Goal: Information Seeking & Learning: Check status

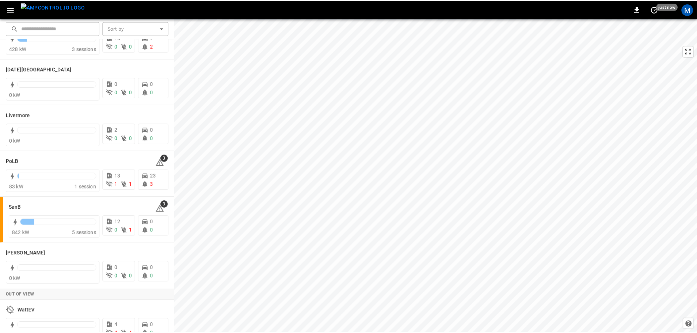
scroll to position [142, 0]
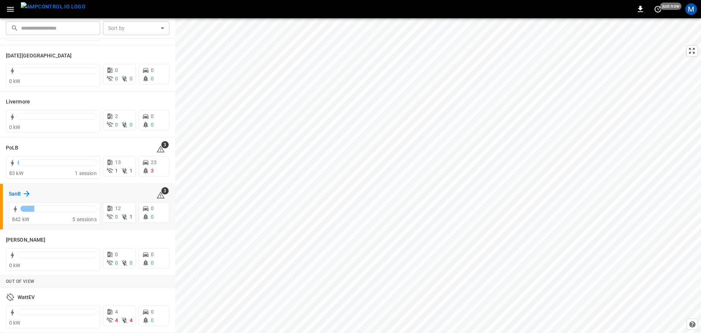
click at [20, 195] on h6 "SanB" at bounding box center [15, 194] width 12 height 8
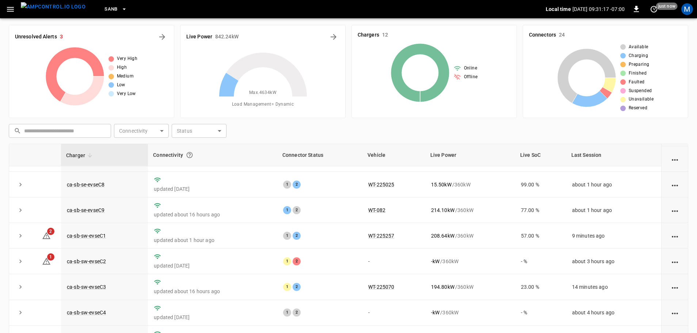
scroll to position [74, 0]
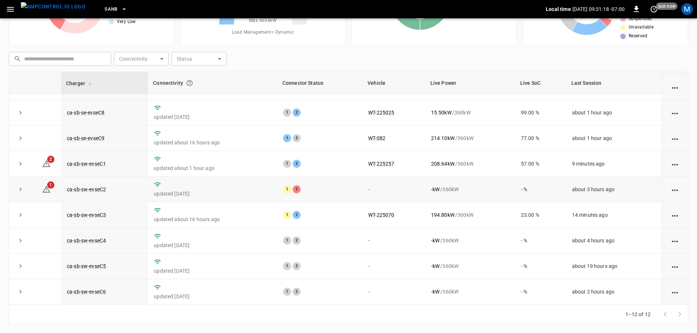
click at [111, 185] on td "ca-sb-sw-evseC2" at bounding box center [104, 189] width 87 height 26
click at [102, 187] on link "ca-sb-sw-evseC2" at bounding box center [86, 189] width 42 height 9
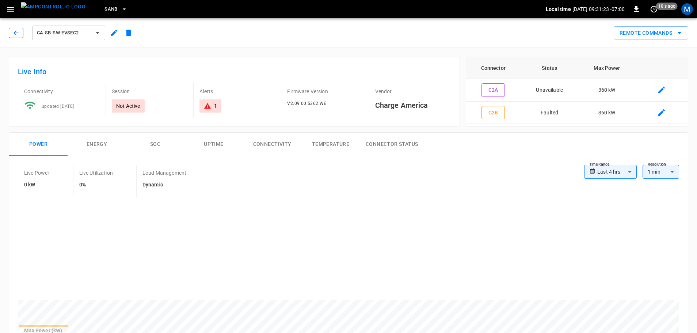
click at [16, 32] on icon "button" at bounding box center [15, 32] width 7 height 7
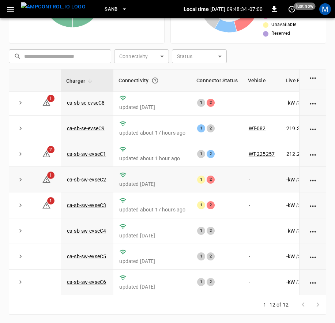
scroll to position [170, 0]
click at [98, 175] on link "ca-sb-sw-evseC2" at bounding box center [86, 179] width 42 height 9
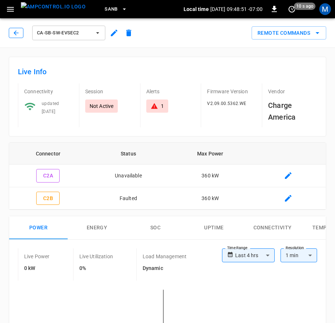
click at [19, 35] on icon "button" at bounding box center [15, 32] width 7 height 7
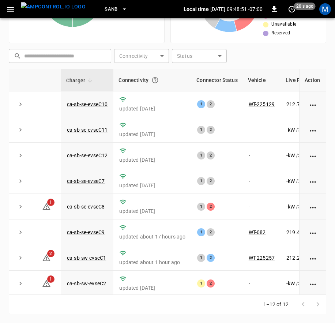
scroll to position [113, 0]
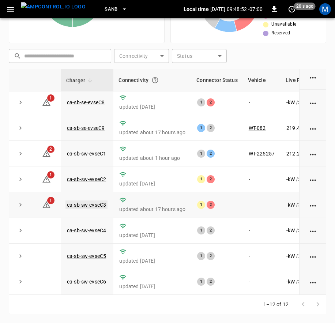
click at [99, 200] on link "ca-sb-sw-evseC3" at bounding box center [86, 204] width 42 height 9
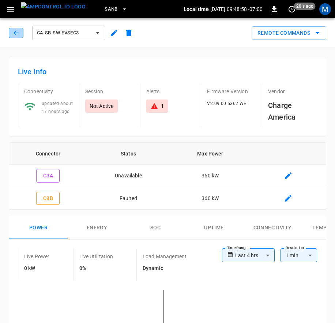
click at [12, 29] on button "button" at bounding box center [16, 33] width 15 height 10
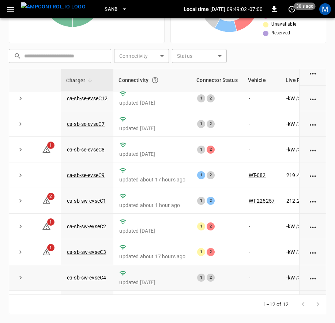
scroll to position [113, 0]
